Goal: Task Accomplishment & Management: Use online tool/utility

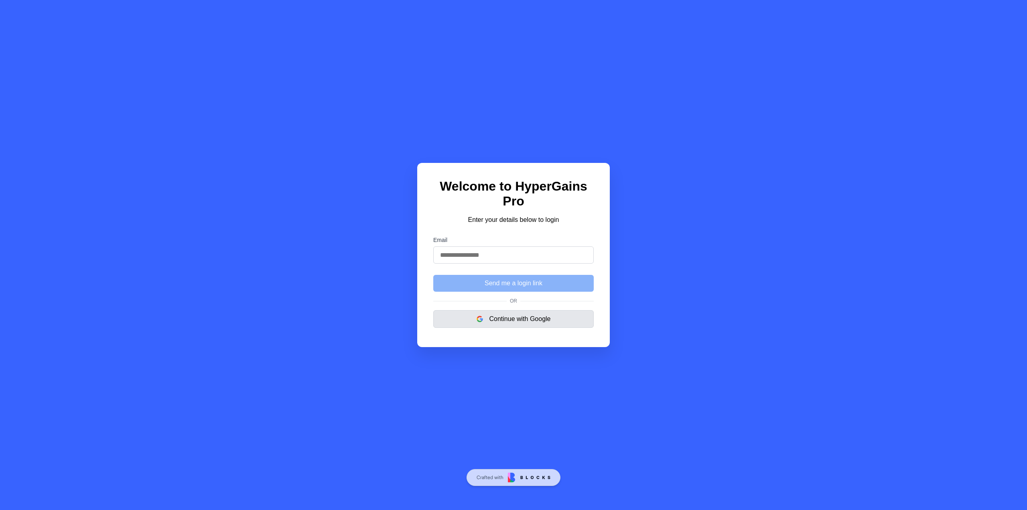
click at [511, 322] on button "Continue with Google" at bounding box center [513, 319] width 160 height 18
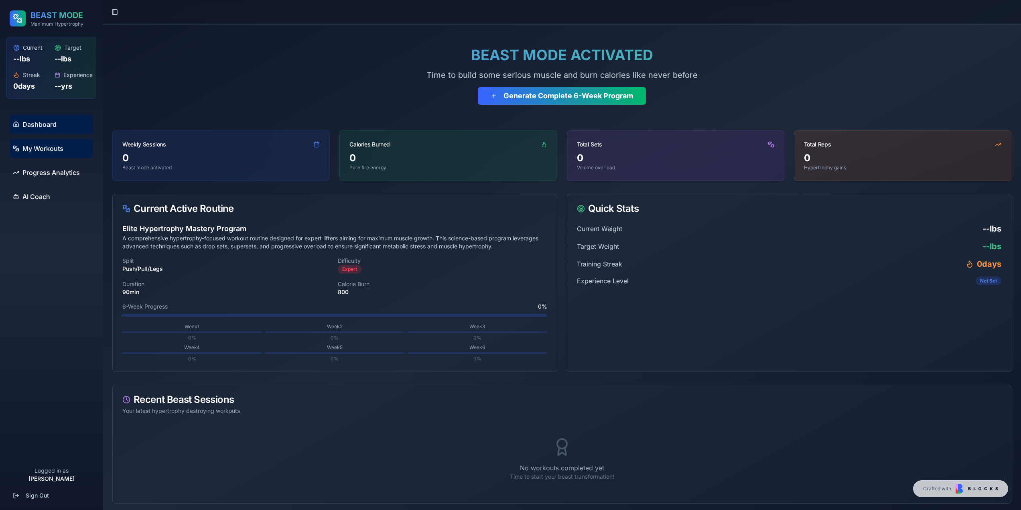
click at [20, 150] on link "My Workouts" at bounding box center [51, 148] width 83 height 19
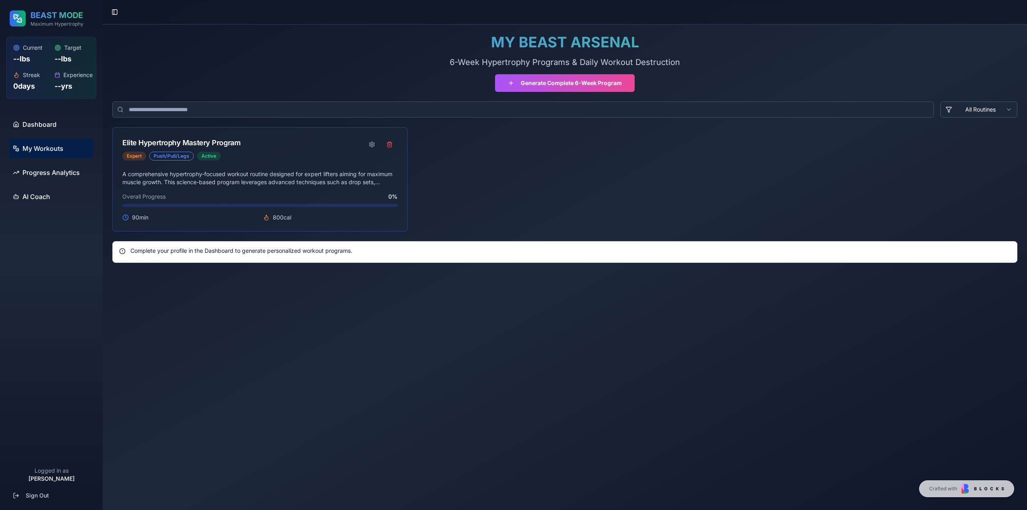
click at [195, 146] on div "Elite Hypertrophy Mastery Program" at bounding box center [181, 142] width 118 height 11
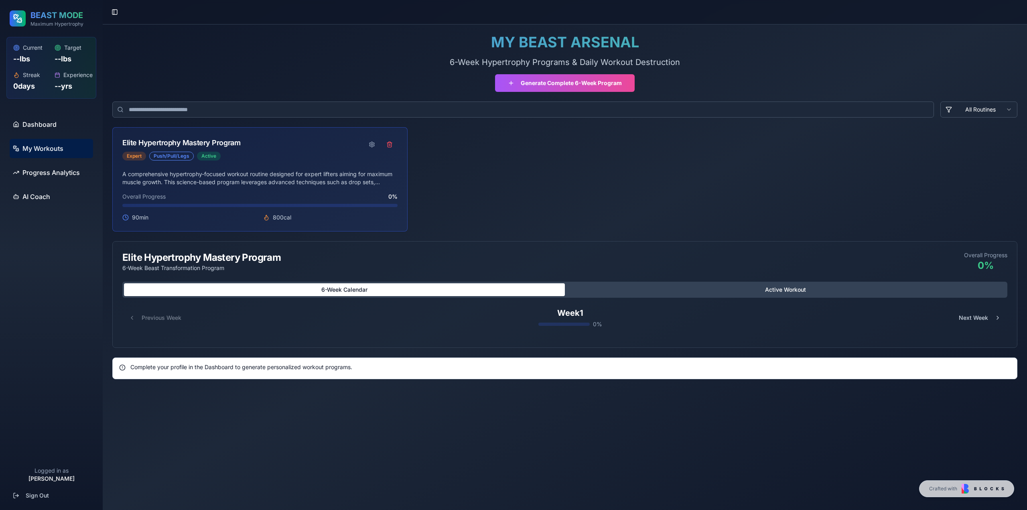
click at [197, 143] on div "Elite Hypertrophy Mastery Program" at bounding box center [181, 142] width 118 height 11
click at [204, 143] on div "Elite Hypertrophy Mastery Program" at bounding box center [181, 142] width 118 height 11
click at [371, 143] on button at bounding box center [372, 144] width 16 height 14
click at [369, 145] on button at bounding box center [372, 144] width 16 height 14
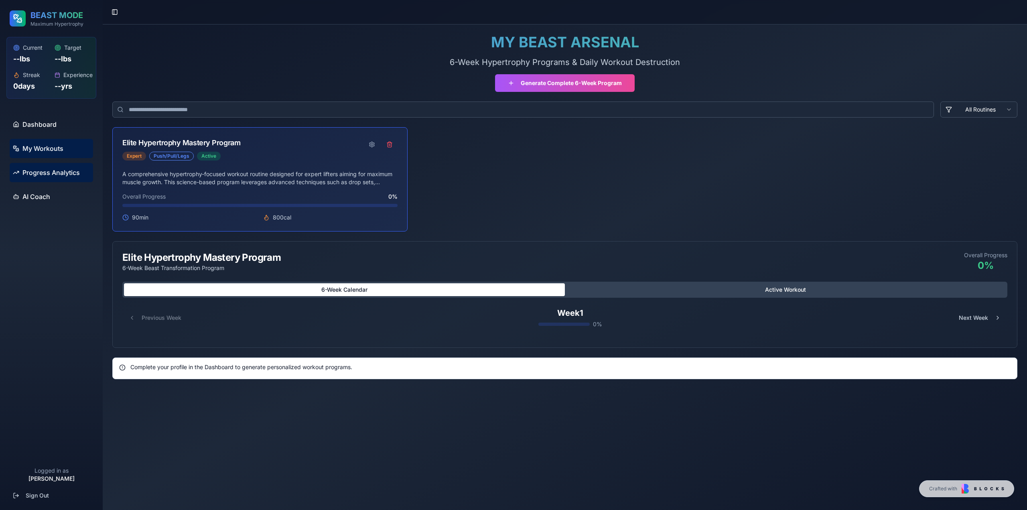
click at [65, 176] on span "Progress Analytics" at bounding box center [50, 173] width 57 height 10
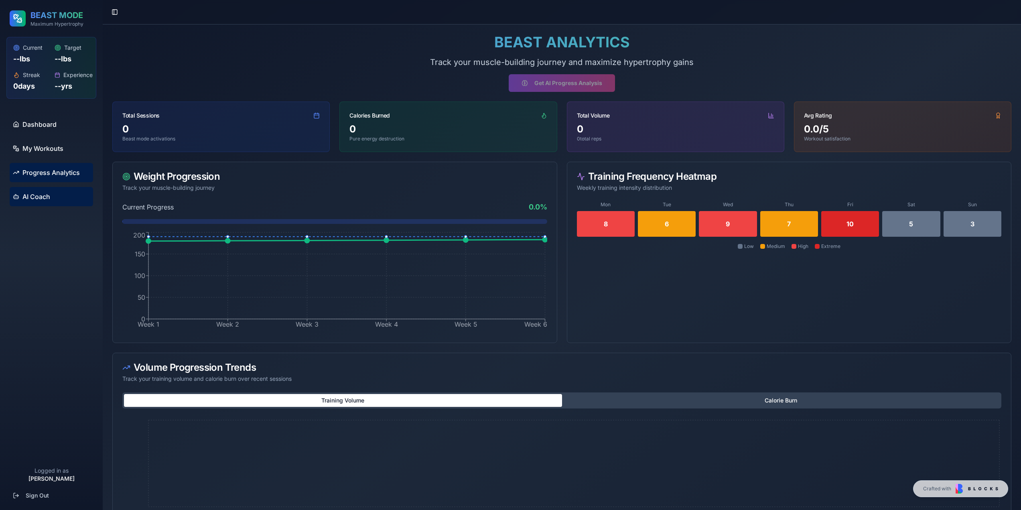
click at [65, 194] on link "AI Coach" at bounding box center [51, 196] width 83 height 19
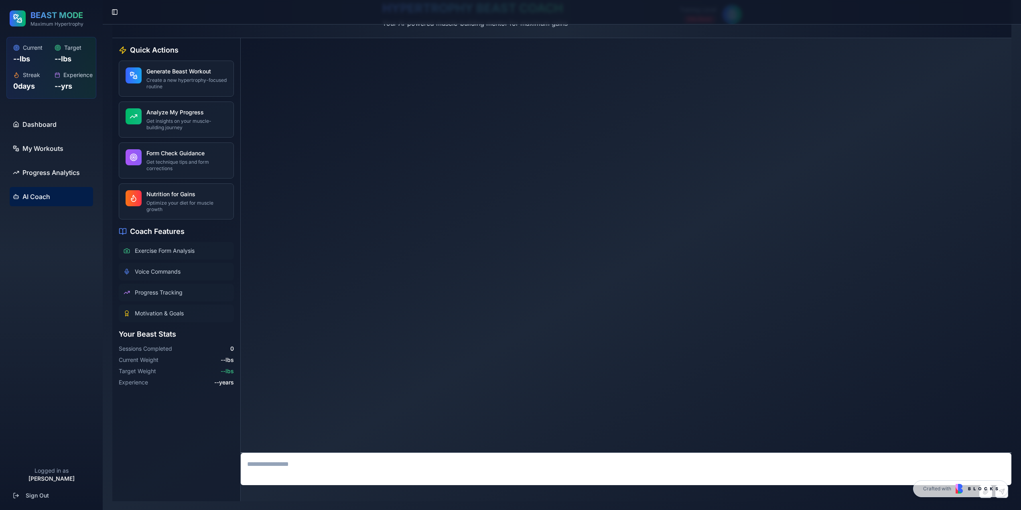
scroll to position [44, 0]
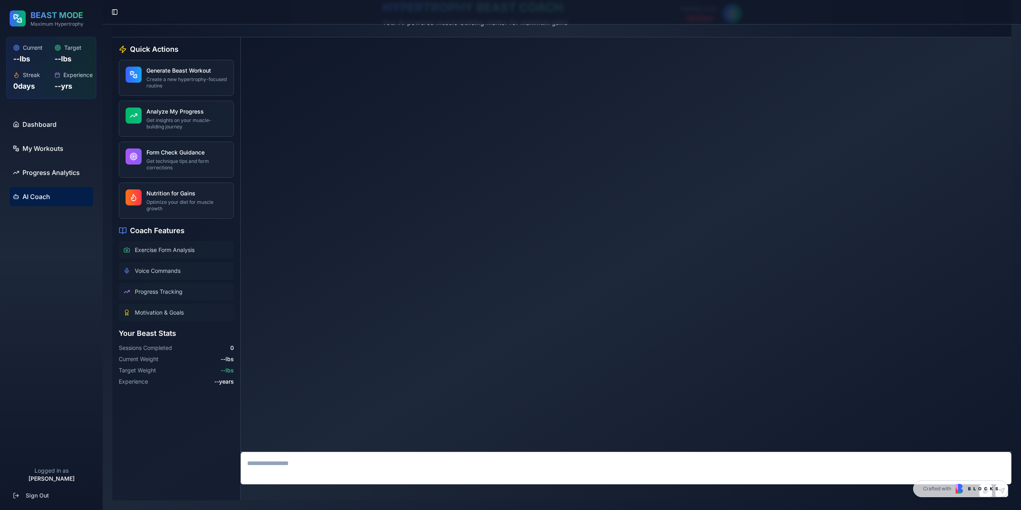
click at [293, 466] on textarea at bounding box center [626, 468] width 770 height 32
click at [57, 130] on link "Dashboard" at bounding box center [51, 124] width 83 height 19
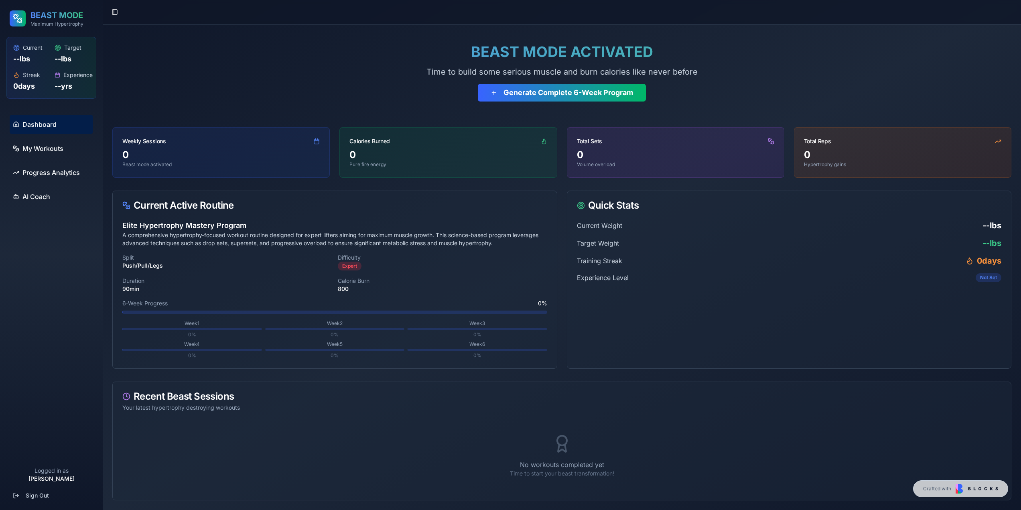
scroll to position [3, 0]
click at [57, 145] on span "My Workouts" at bounding box center [42, 149] width 41 height 10
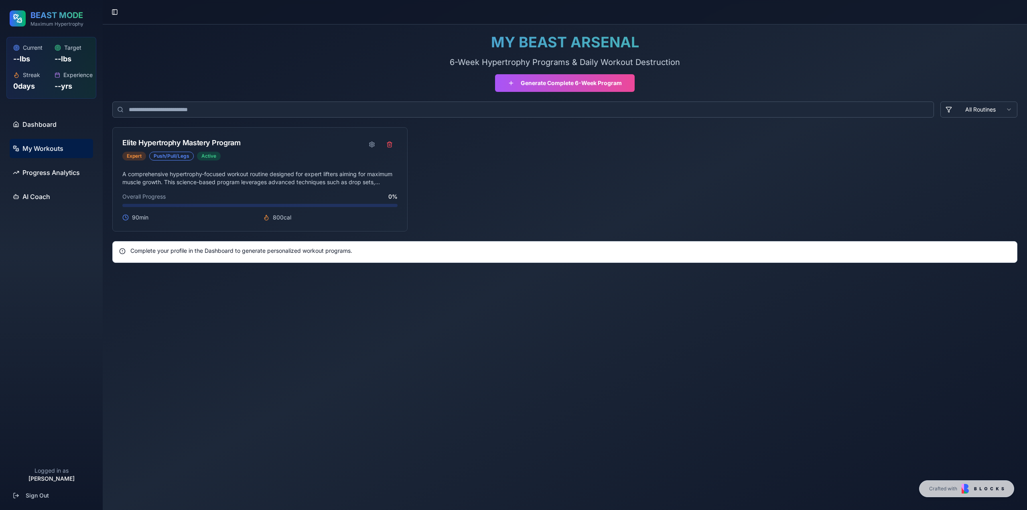
click at [238, 257] on div "Complete your profile in the Dashboard to generate personalized workout program…" at bounding box center [564, 252] width 905 height 22
click at [247, 253] on div "Complete your profile in the Dashboard to generate personalized workout program…" at bounding box center [564, 251] width 891 height 8
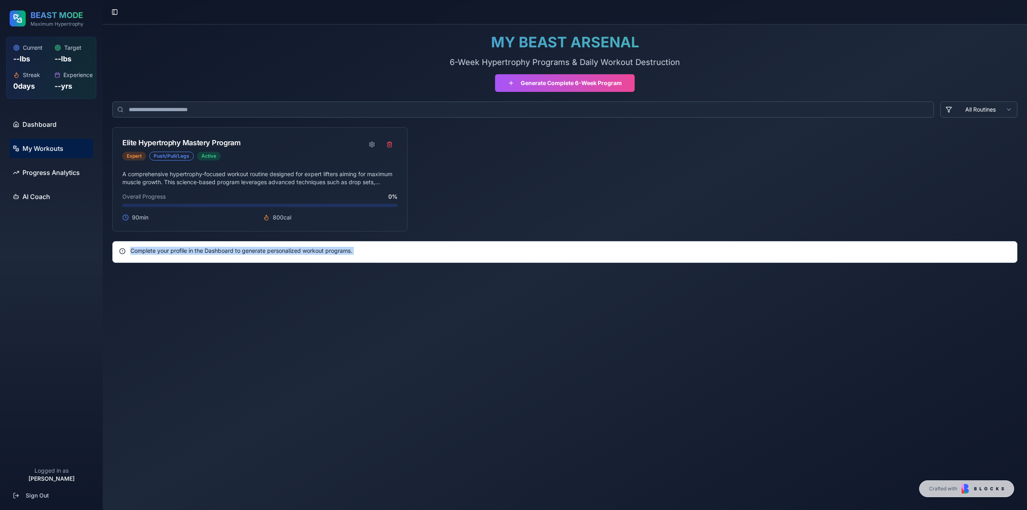
click at [147, 240] on div "MY BEAST ARSENAL 6-Week Hypertrophy Programs & Daily Workout Destruction Genera…" at bounding box center [564, 148] width 905 height 229
click at [56, 127] on span "Dashboard" at bounding box center [39, 124] width 34 height 10
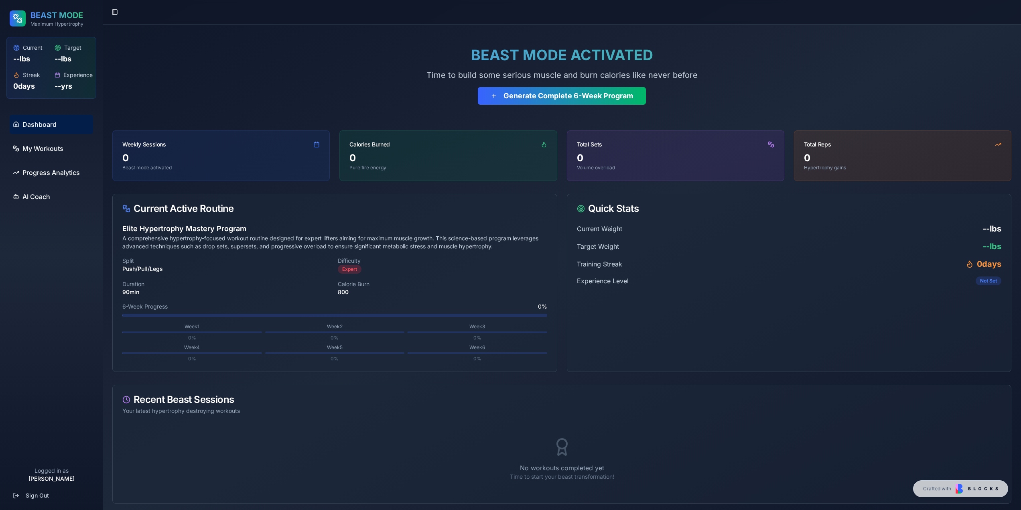
click at [651, 144] on div "Total Sets" at bounding box center [675, 141] width 217 height 21
click at [768, 150] on div "Total Sets" at bounding box center [675, 141] width 217 height 21
click at [768, 144] on icon at bounding box center [771, 144] width 6 height 6
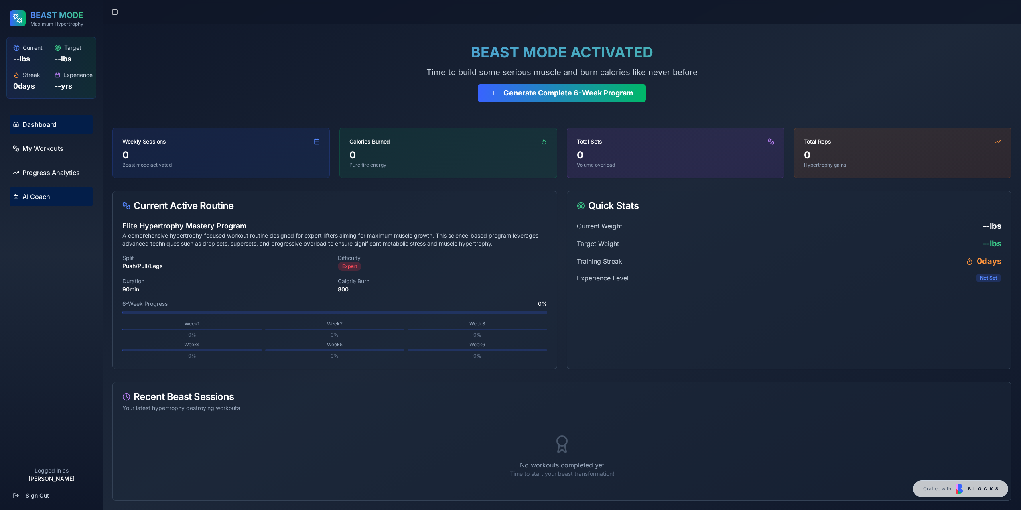
scroll to position [3, 0]
click at [41, 198] on span "AI Coach" at bounding box center [36, 197] width 28 height 10
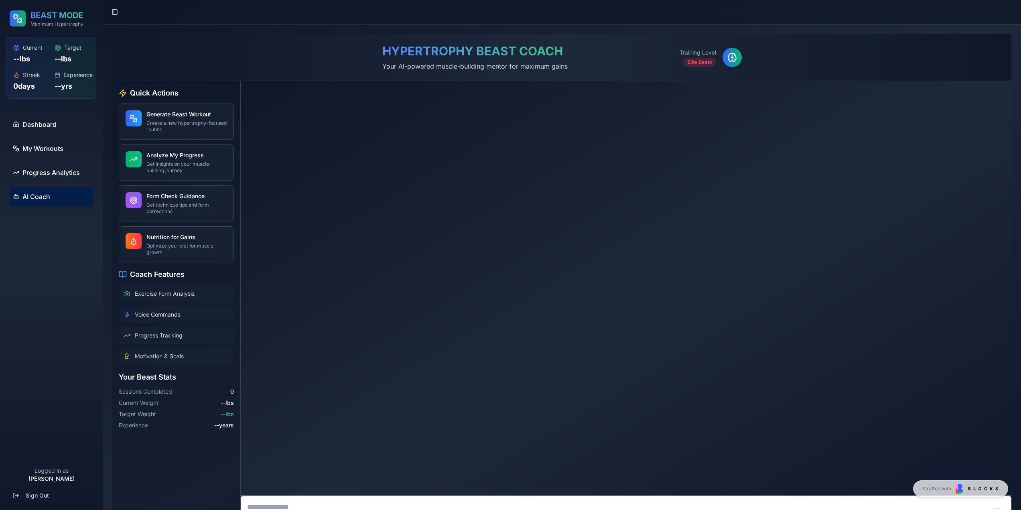
drag, startPoint x: 354, startPoint y: 503, endPoint x: 352, endPoint y: 498, distance: 5.0
click at [353, 502] on textarea "To enrich screen reader interactions, please activate Accessibility in Grammarl…" at bounding box center [626, 512] width 770 height 32
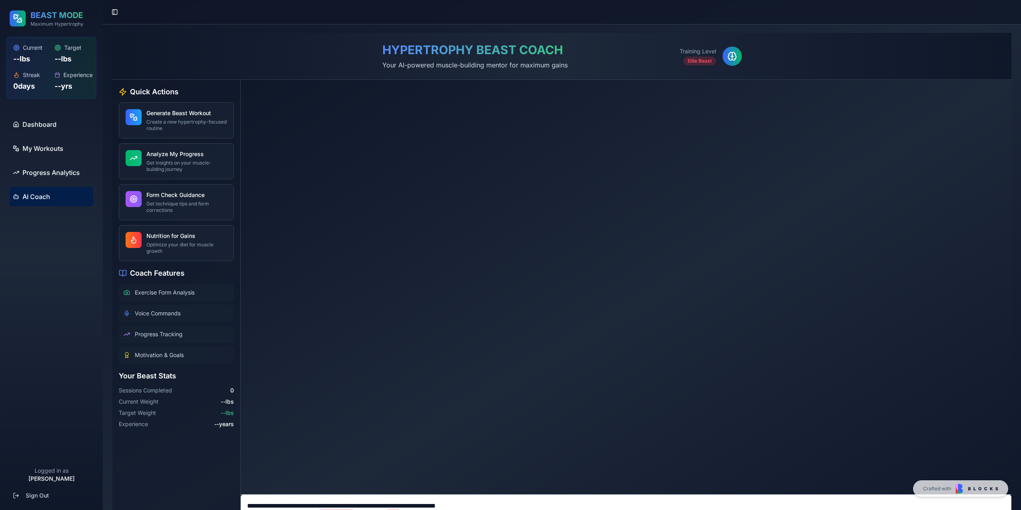
type textarea "**********"
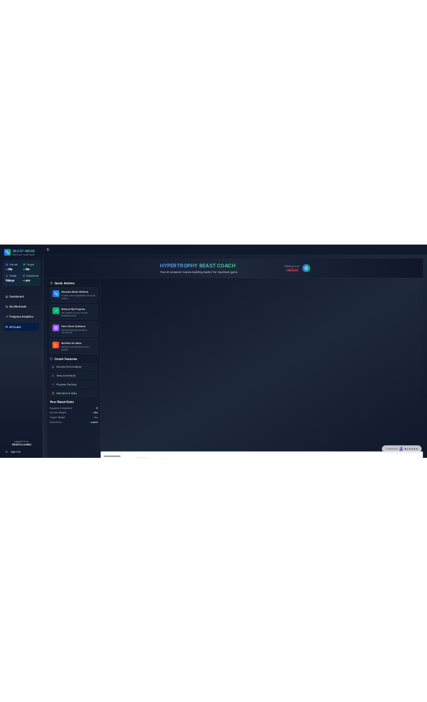
scroll to position [0, 0]
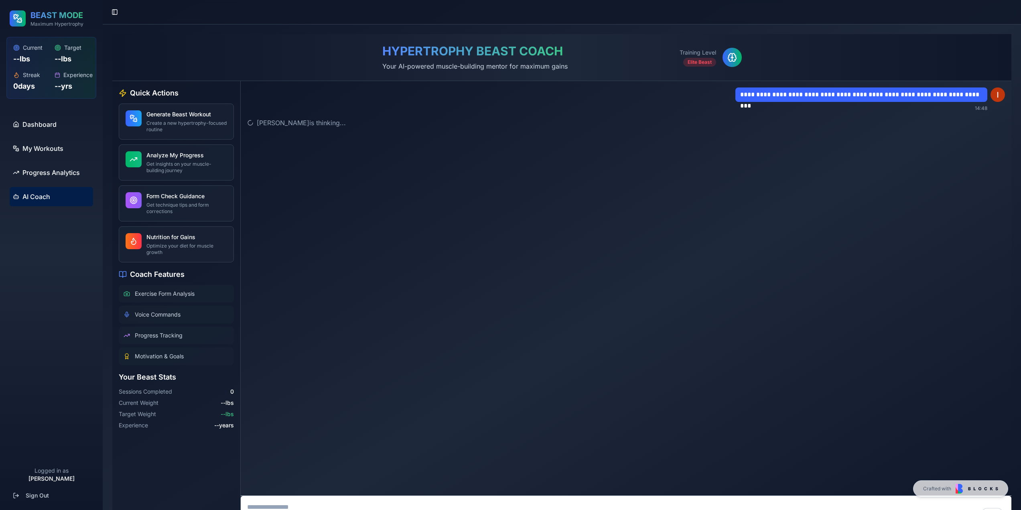
click at [170, 295] on span "Exercise Form Analysis" at bounding box center [165, 294] width 60 height 8
click at [178, 329] on div "Progress Tracking" at bounding box center [176, 335] width 115 height 18
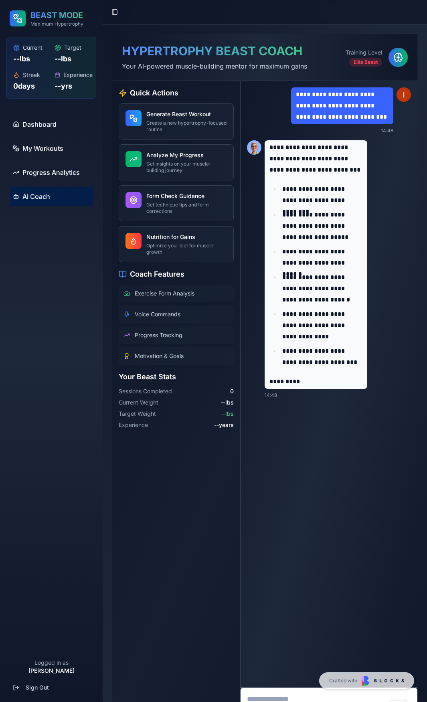
click at [281, 509] on textarea "To enrich screen reader interactions, please activate Accessibility in Grammarl…" at bounding box center [329, 704] width 177 height 32
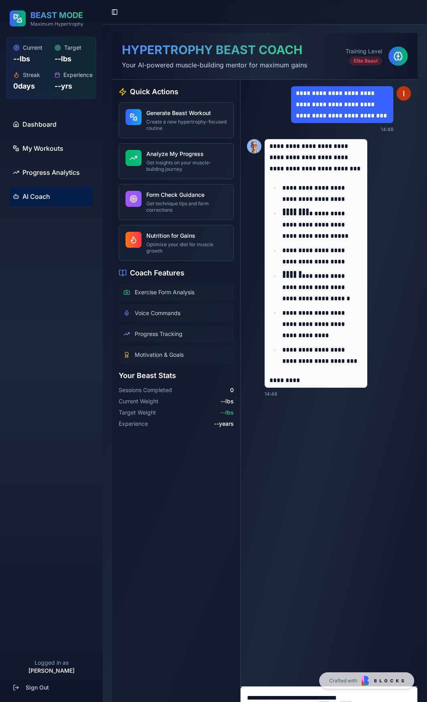
type textarea "**********"
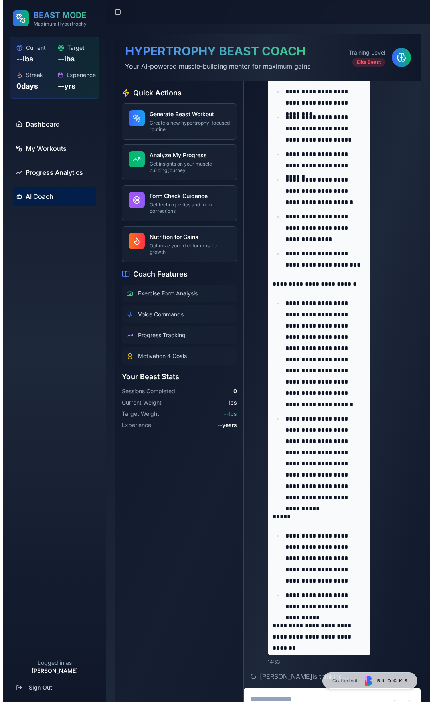
scroll to position [433, 0]
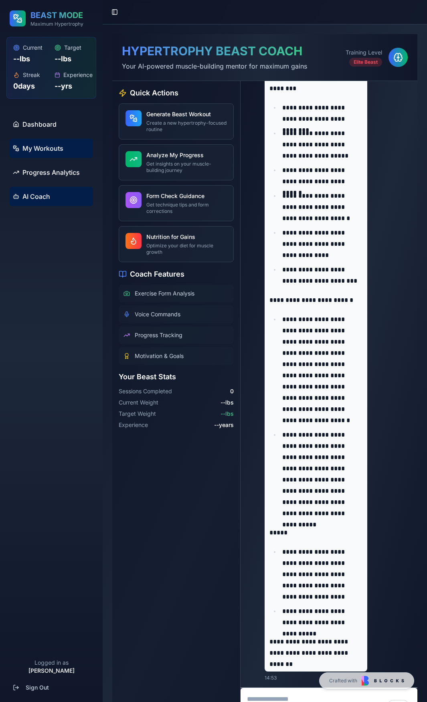
click at [62, 148] on span "My Workouts" at bounding box center [42, 149] width 41 height 10
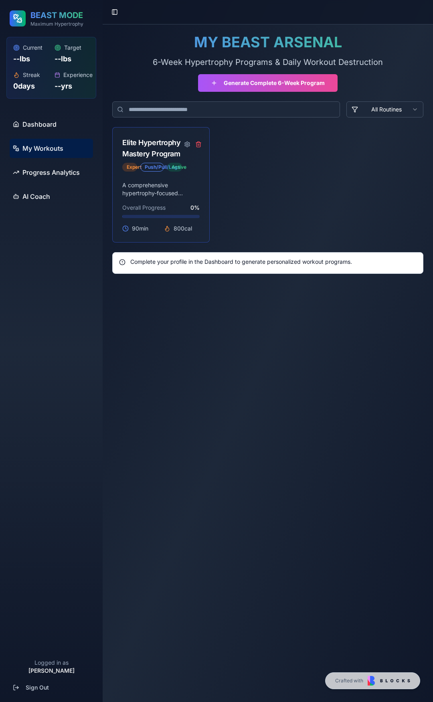
click at [155, 184] on p "A comprehensive hypertrophy-focused workout routine designed for expert lifters…" at bounding box center [160, 189] width 77 height 16
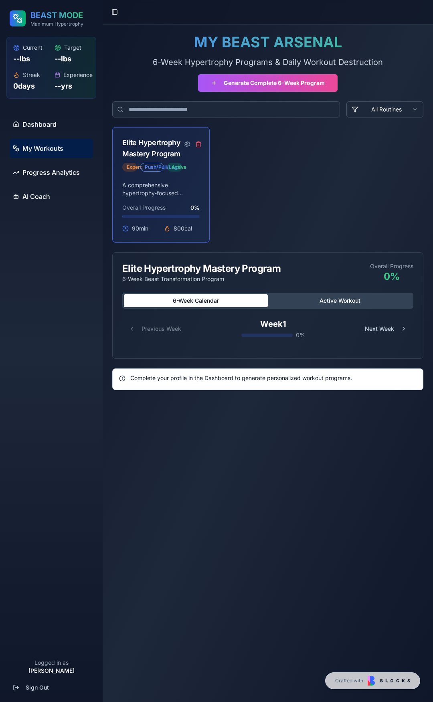
click at [319, 302] on button "Active Workout" at bounding box center [340, 300] width 144 height 13
click at [236, 299] on button "6-Week Calendar" at bounding box center [196, 300] width 144 height 13
click at [303, 301] on button "Active Workout" at bounding box center [340, 300] width 144 height 13
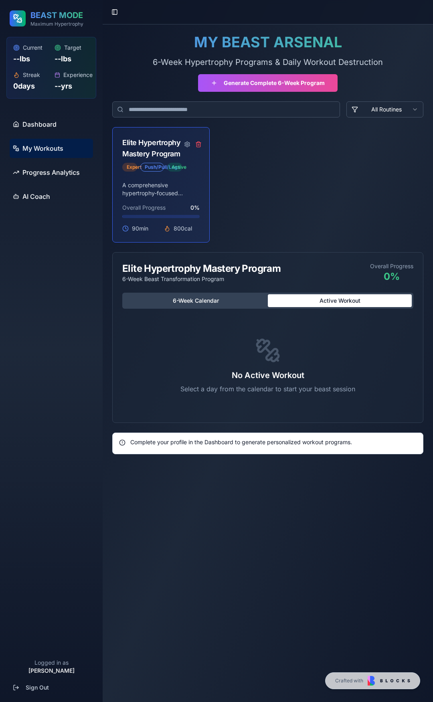
click at [180, 297] on button "6-Week Calendar" at bounding box center [196, 300] width 144 height 13
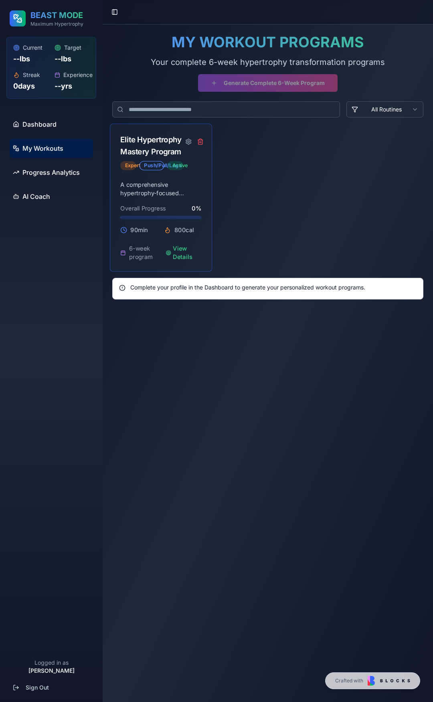
click at [162, 145] on div "Elite Hypertrophy Mastery Program" at bounding box center [151, 146] width 63 height 24
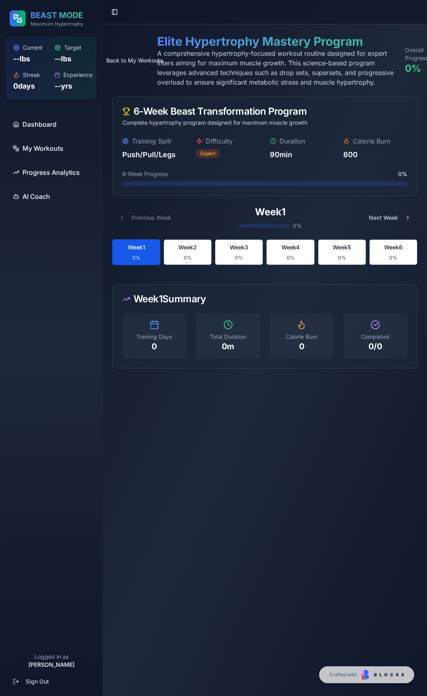
click at [147, 250] on button "Week 1 0 %" at bounding box center [136, 252] width 48 height 26
click at [36, 149] on span "My Workouts" at bounding box center [42, 149] width 41 height 10
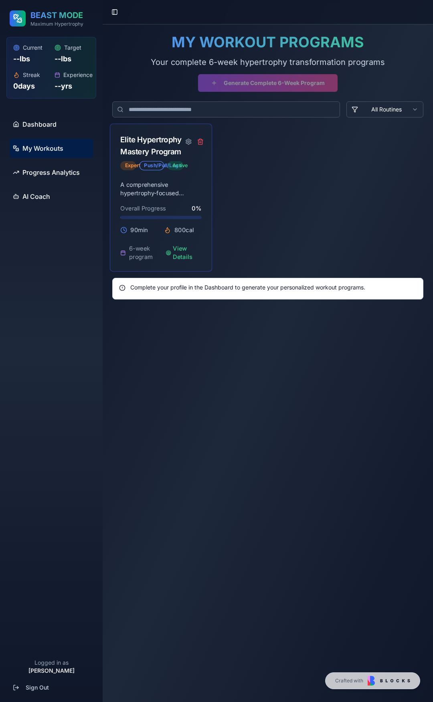
click at [152, 147] on div "Elite Hypertrophy Mastery Program" at bounding box center [151, 146] width 63 height 24
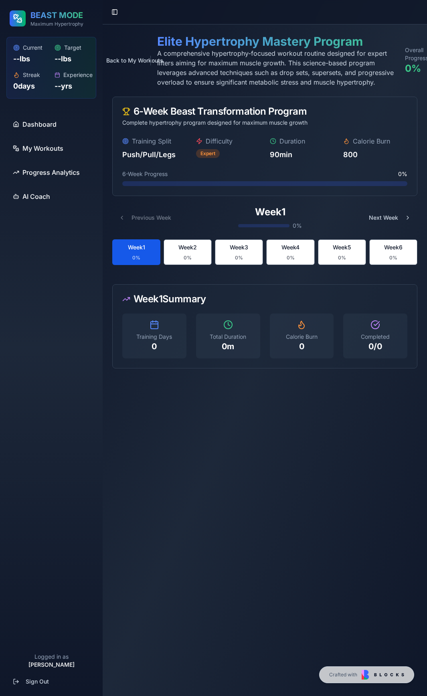
click at [143, 253] on button "Week 1 0 %" at bounding box center [136, 252] width 48 height 26
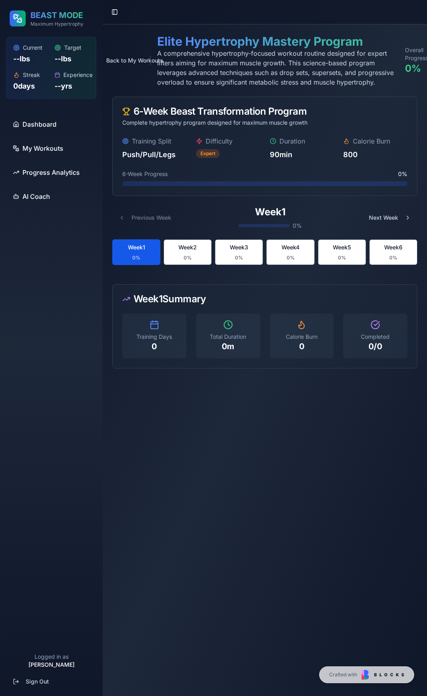
click at [143, 253] on button "Week 1 0 %" at bounding box center [136, 252] width 48 height 26
click at [207, 251] on button "Week 2 0 %" at bounding box center [188, 252] width 48 height 26
click at [234, 254] on button "Week 3 0 %" at bounding box center [239, 252] width 48 height 26
click at [130, 250] on span "Week 1" at bounding box center [136, 247] width 17 height 8
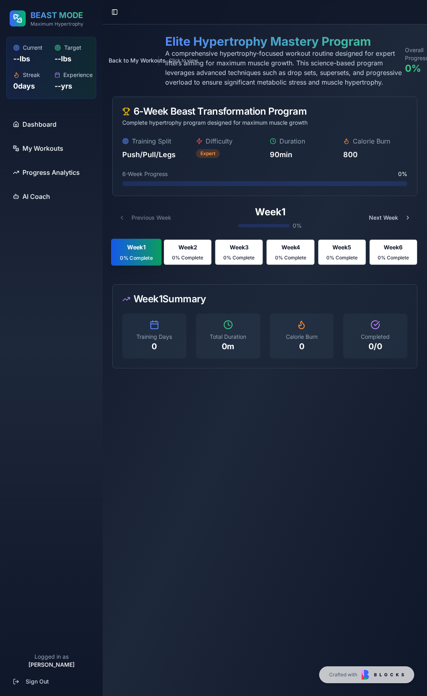
click at [136, 252] on button "Week 1 0 % Complete" at bounding box center [136, 252] width 51 height 27
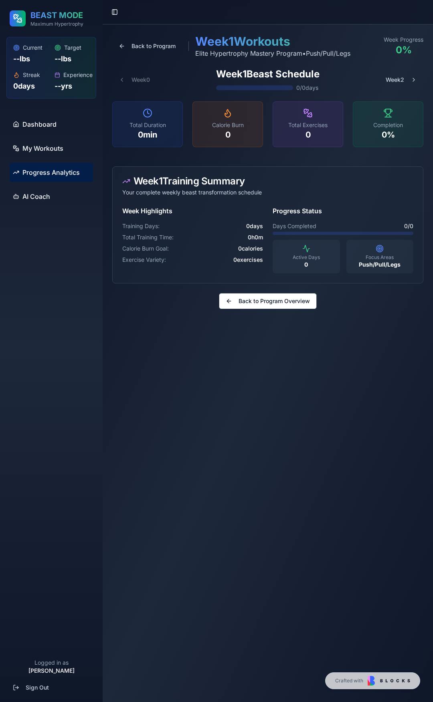
click at [32, 172] on span "Progress Analytics" at bounding box center [50, 173] width 57 height 10
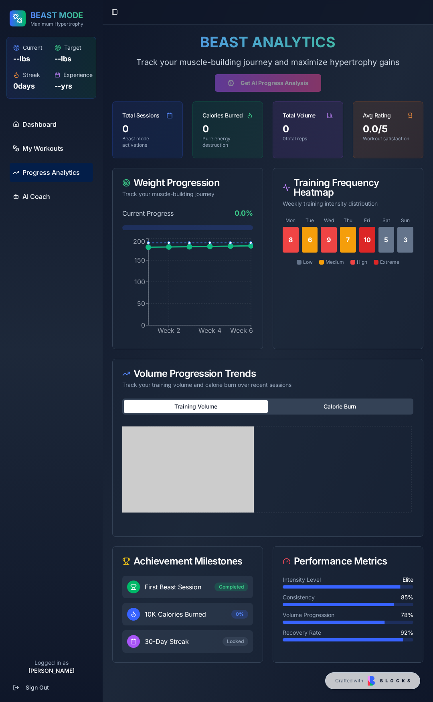
click at [232, 467] on icon at bounding box center [267, 475] width 291 height 103
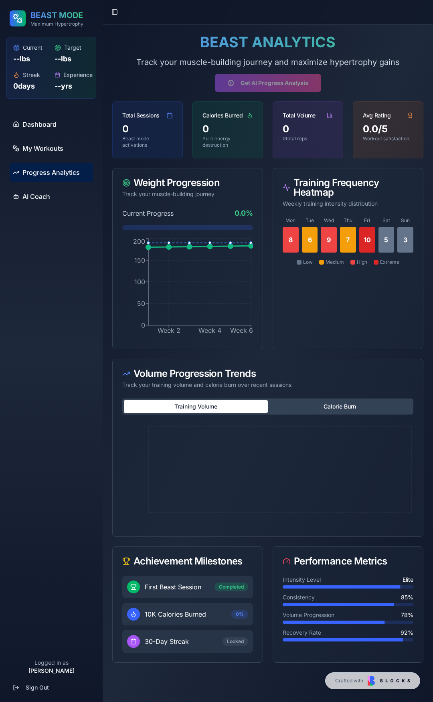
click at [310, 409] on button "Calorie Burn" at bounding box center [340, 406] width 144 height 13
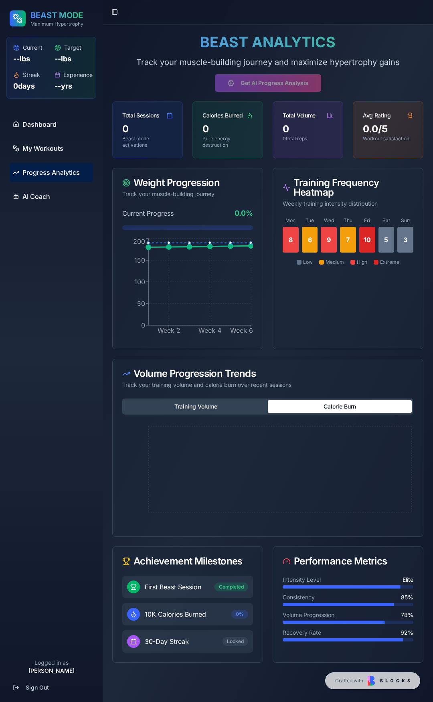
click at [210, 408] on button "Training Volume" at bounding box center [196, 406] width 144 height 13
